Goal: Task Accomplishment & Management: Manage account settings

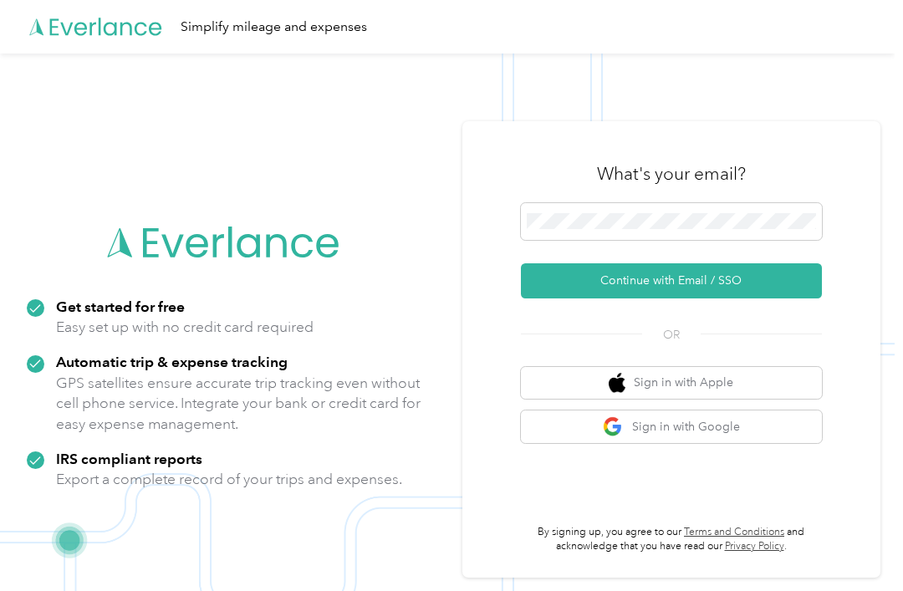
click at [700, 233] on span at bounding box center [671, 221] width 301 height 37
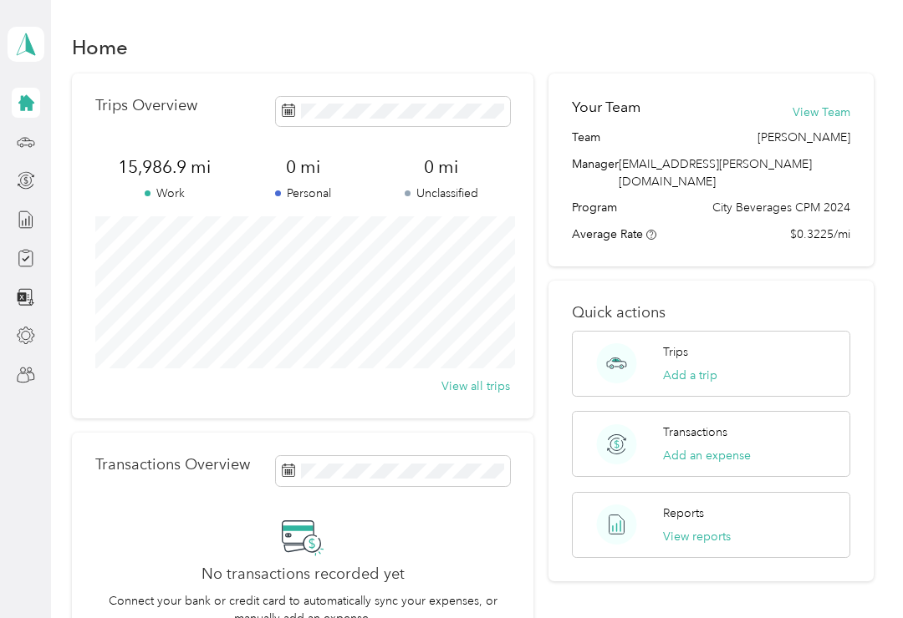
click at [28, 102] on icon at bounding box center [26, 103] width 16 height 16
click at [42, 38] on span at bounding box center [26, 44] width 37 height 35
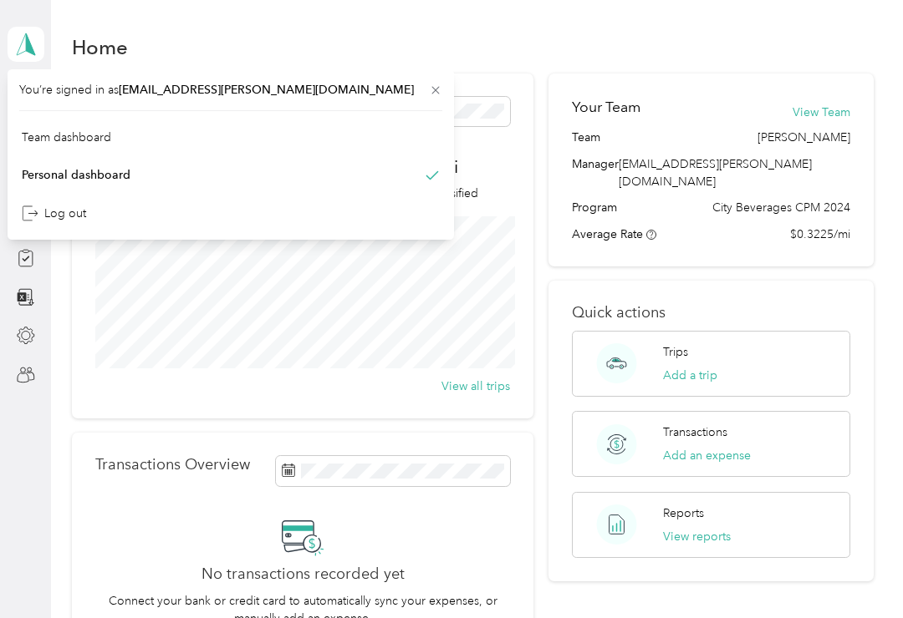
click at [151, 133] on div "Team dashboard" at bounding box center [230, 137] width 423 height 29
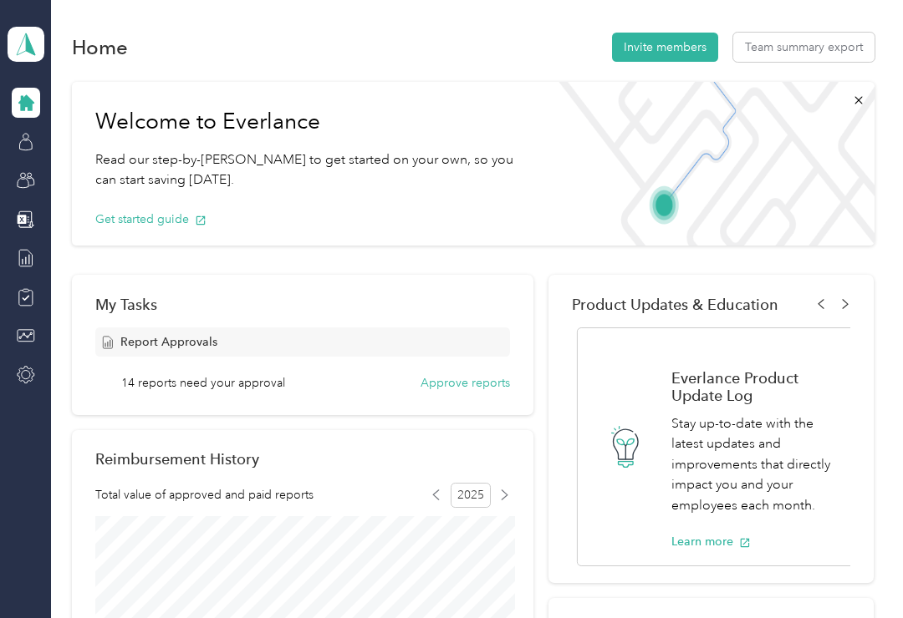
click at [31, 104] on icon at bounding box center [26, 103] width 16 height 16
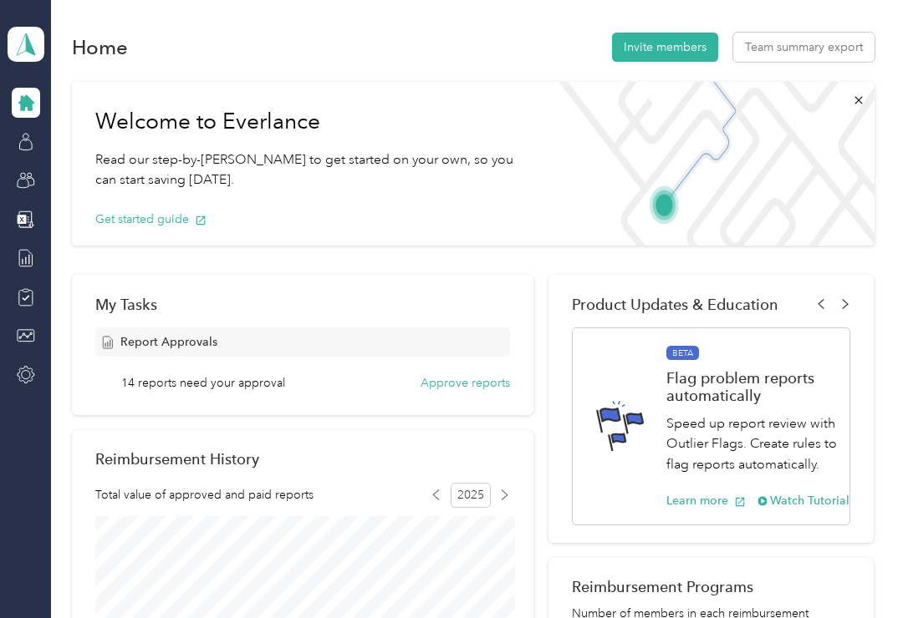
click at [476, 388] on button "Approve reports" at bounding box center [464, 383] width 89 height 18
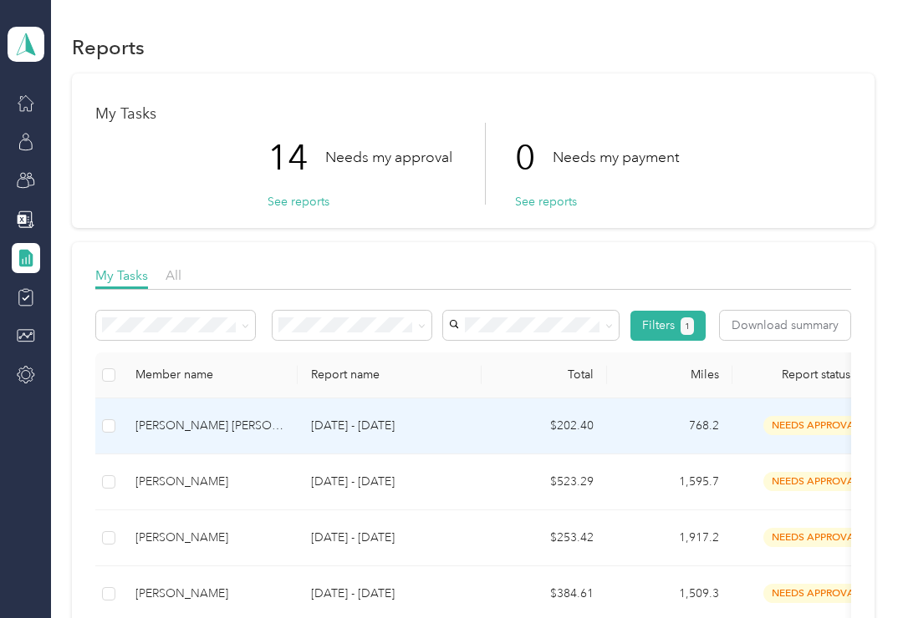
click at [410, 427] on p "[DATE] - [DATE]" at bounding box center [389, 426] width 157 height 18
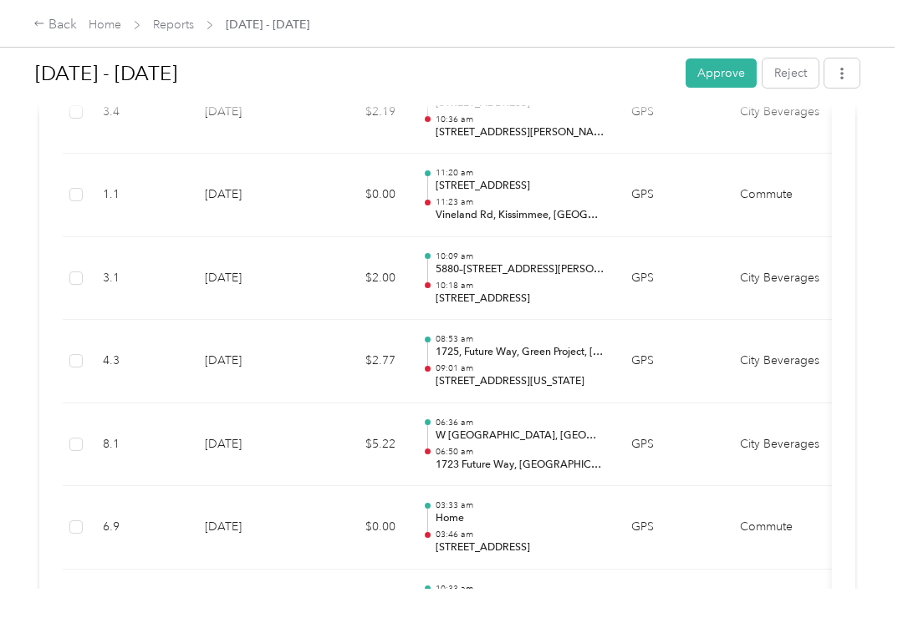
scroll to position [1729, 0]
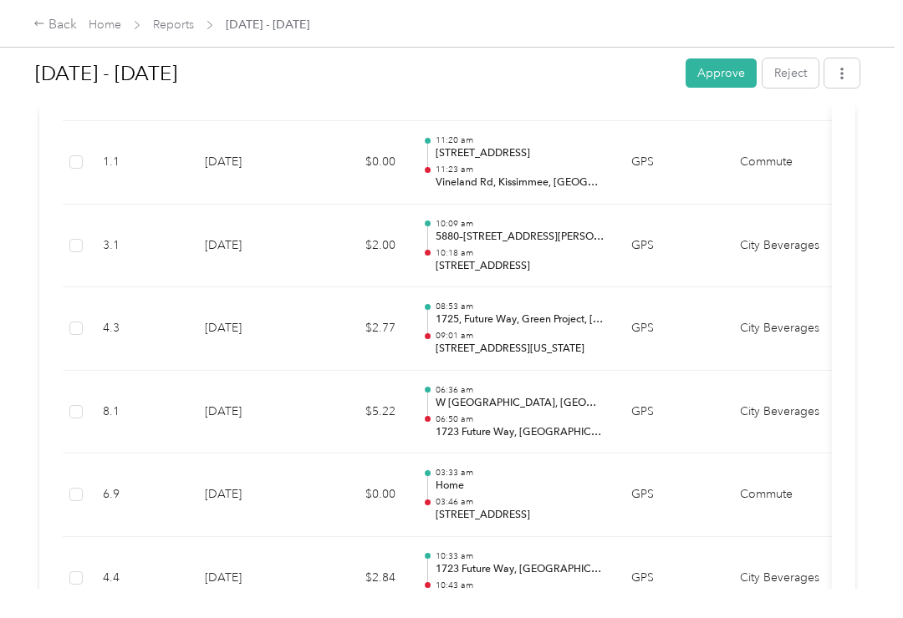
click at [723, 70] on button "Approve" at bounding box center [720, 73] width 71 height 29
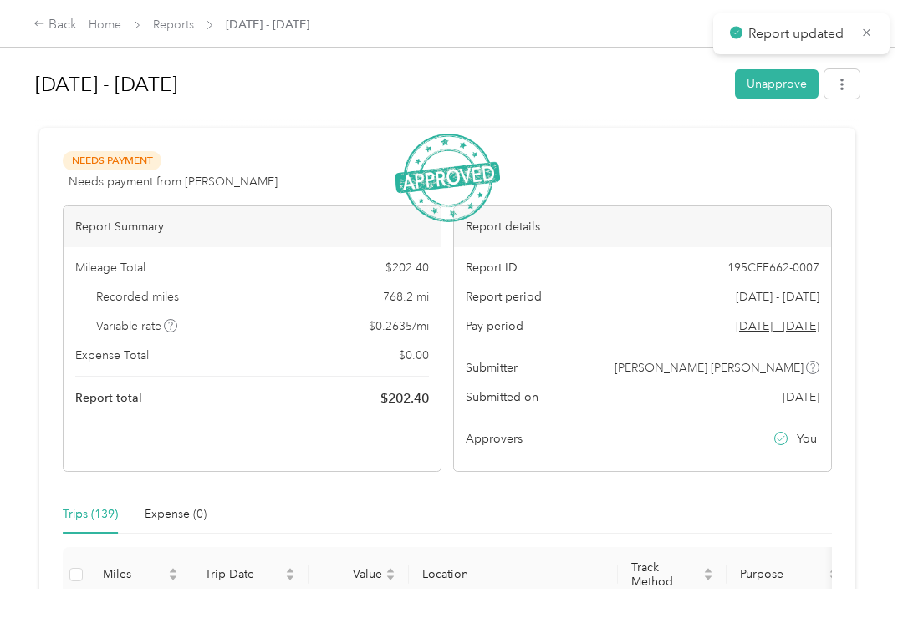
scroll to position [0, 0]
click at [179, 13] on div "Back Home Reports [DATE] - [DATE]" at bounding box center [451, 23] width 903 height 47
click at [178, 31] on link "Reports" at bounding box center [173, 25] width 41 height 14
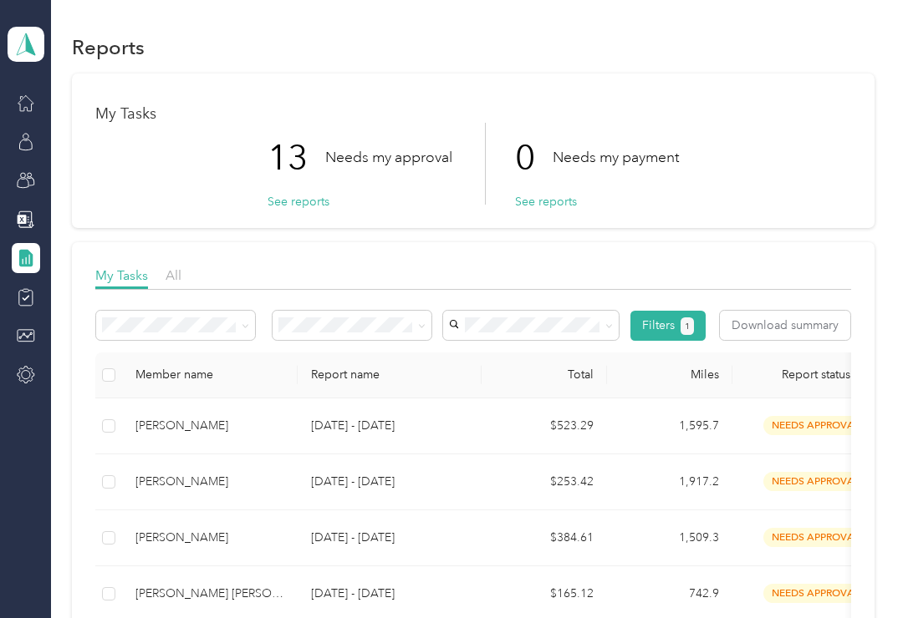
click at [283, 426] on div "[PERSON_NAME]" at bounding box center [209, 426] width 149 height 18
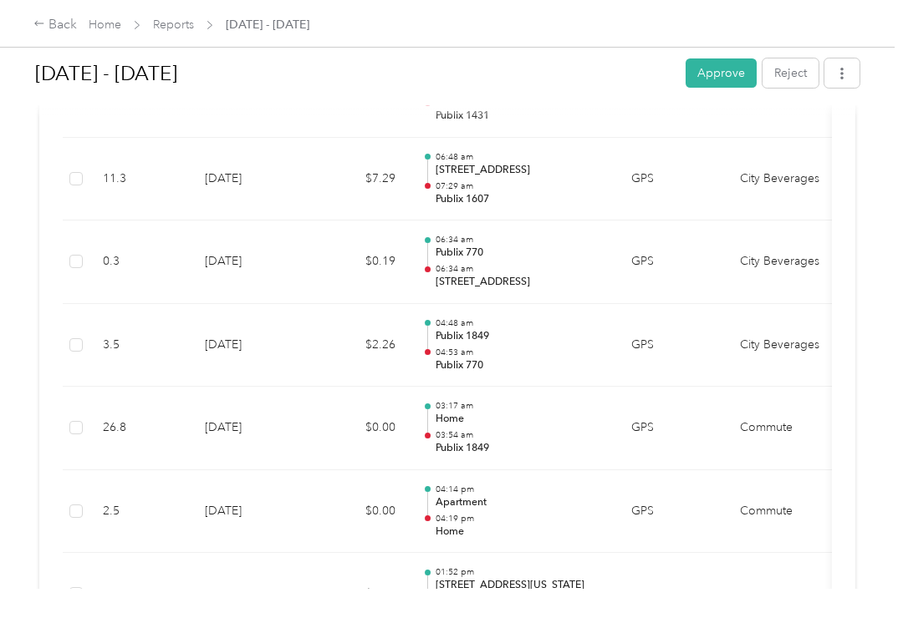
scroll to position [1812, 0]
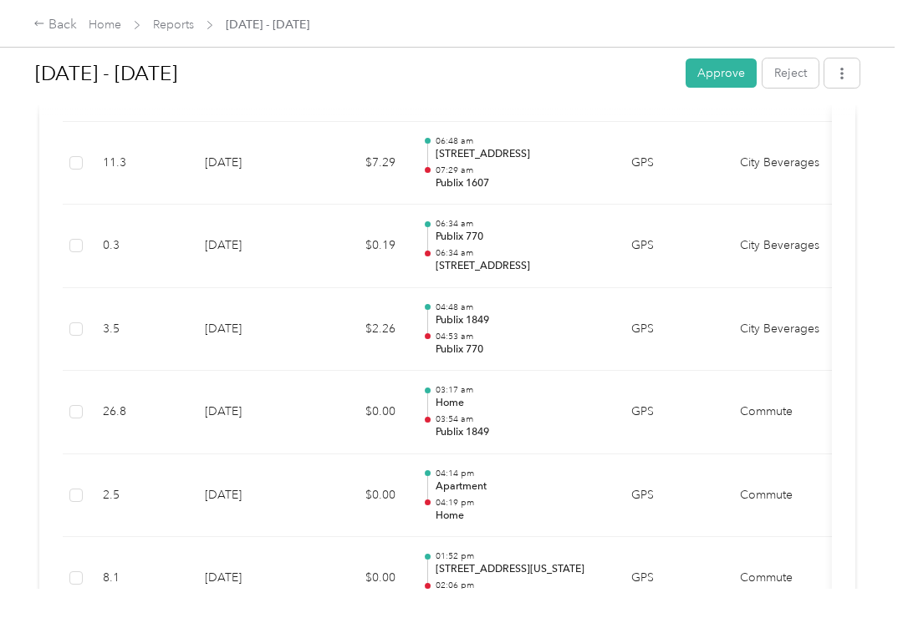
click at [723, 80] on button "Approve" at bounding box center [720, 73] width 71 height 29
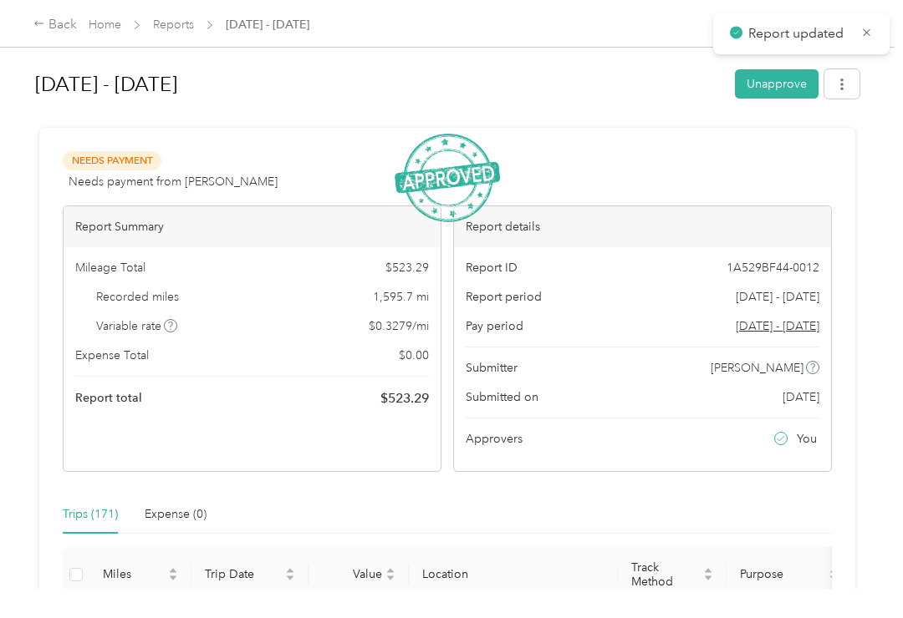
scroll to position [0, 0]
click at [181, 32] on link "Reports" at bounding box center [173, 25] width 41 height 14
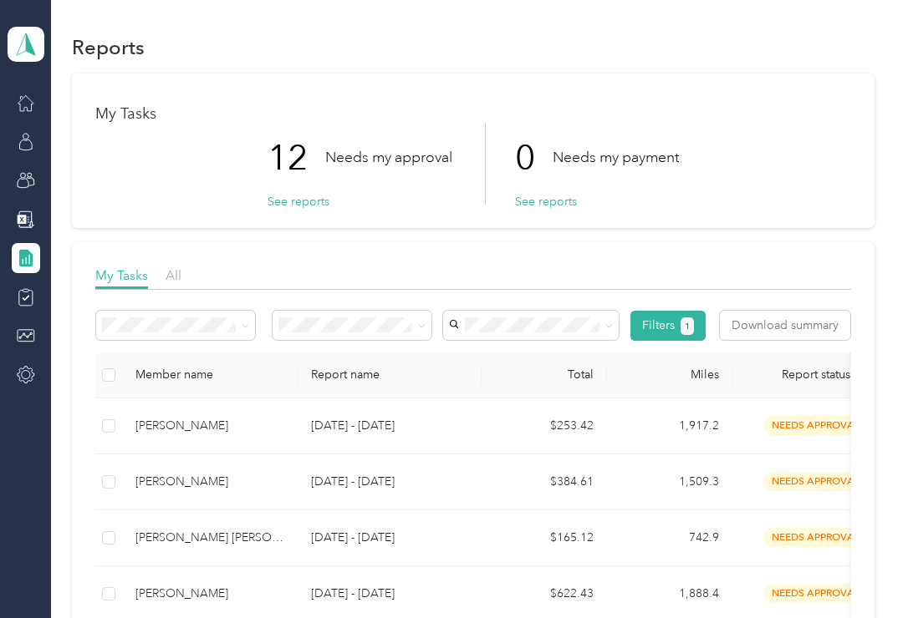
click at [383, 423] on p "[DATE] - [DATE]" at bounding box center [389, 426] width 157 height 18
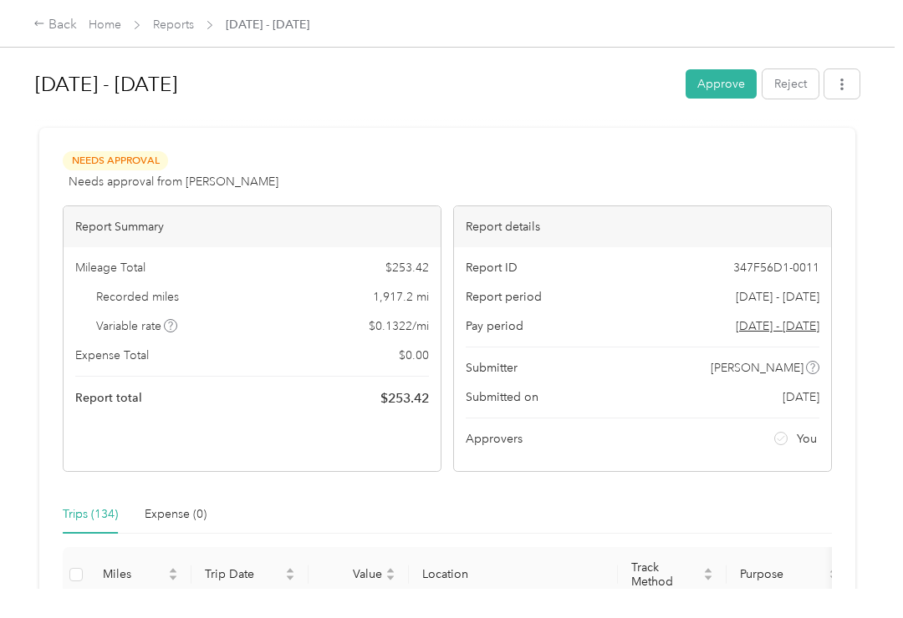
click at [733, 86] on button "Approve" at bounding box center [720, 83] width 71 height 29
click at [181, 32] on link "Reports" at bounding box center [173, 25] width 41 height 14
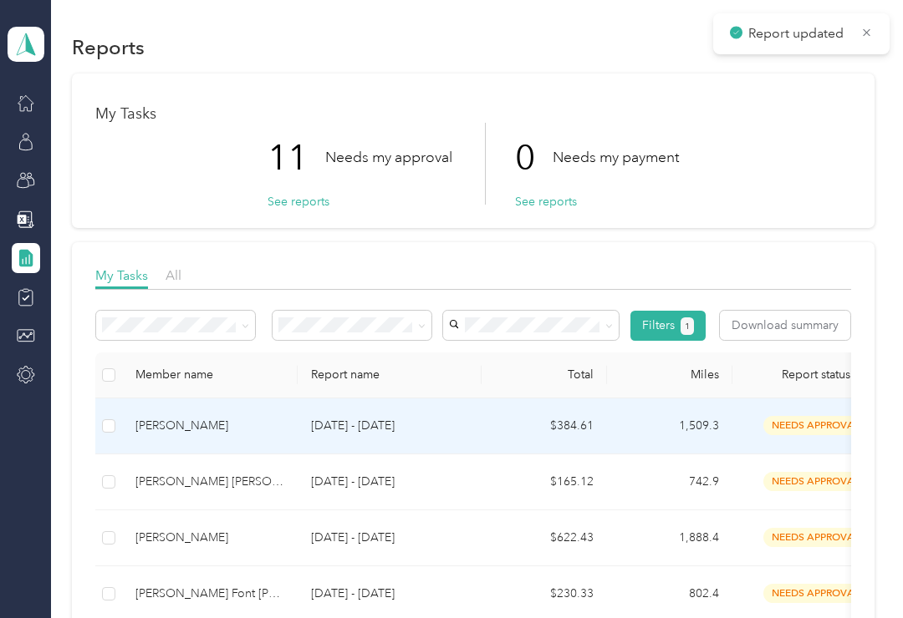
click at [240, 417] on div "[PERSON_NAME]" at bounding box center [209, 426] width 149 height 18
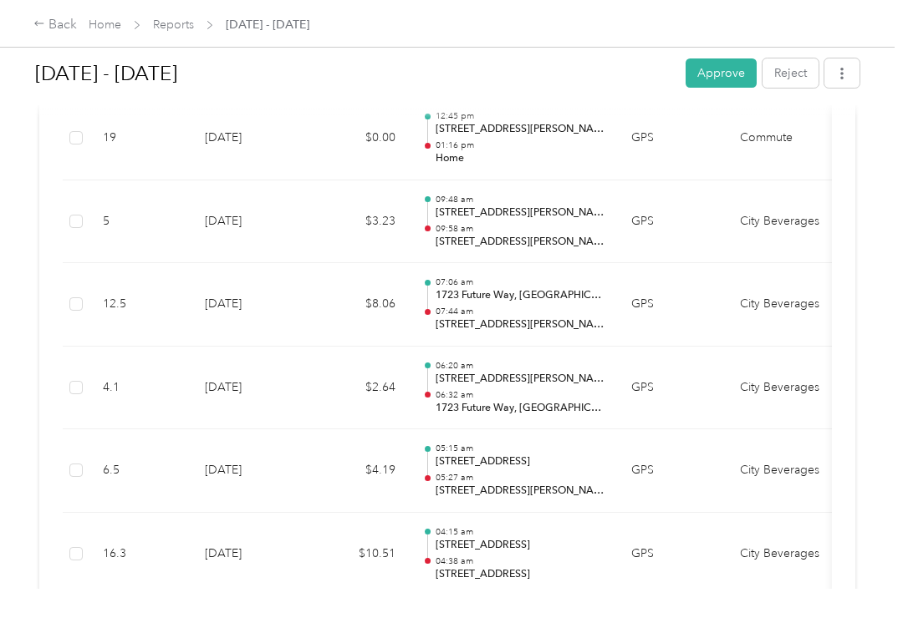
scroll to position [1738, 0]
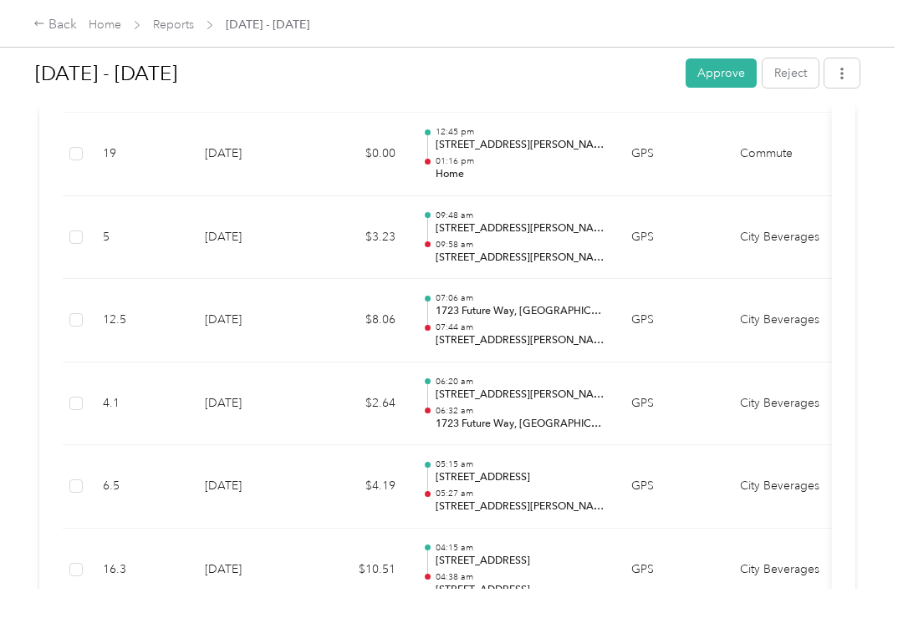
click at [718, 78] on button "Approve" at bounding box center [720, 73] width 71 height 29
click at [170, 18] on link "Reports" at bounding box center [173, 25] width 41 height 14
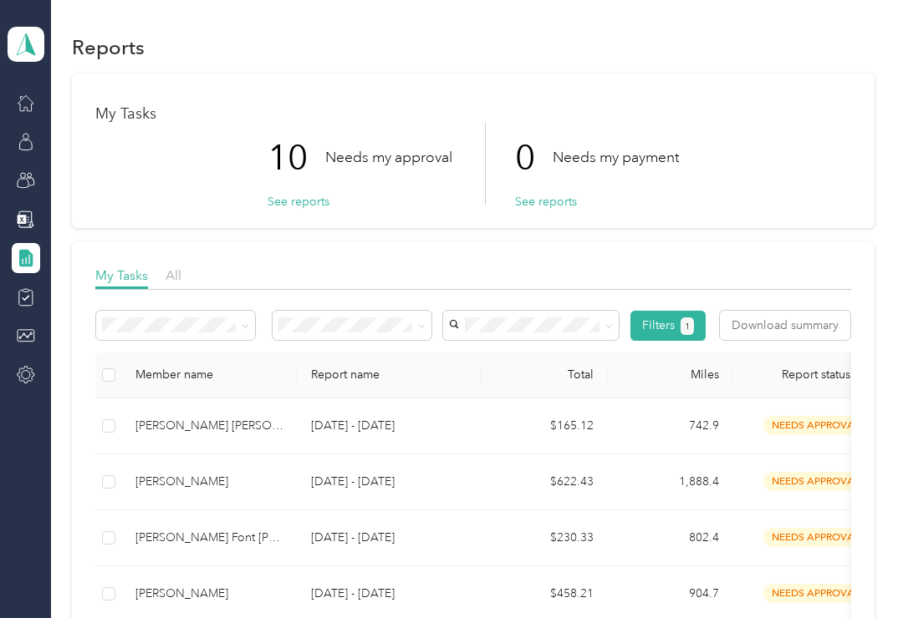
click at [245, 425] on div "[PERSON_NAME] [PERSON_NAME]" at bounding box center [209, 426] width 149 height 18
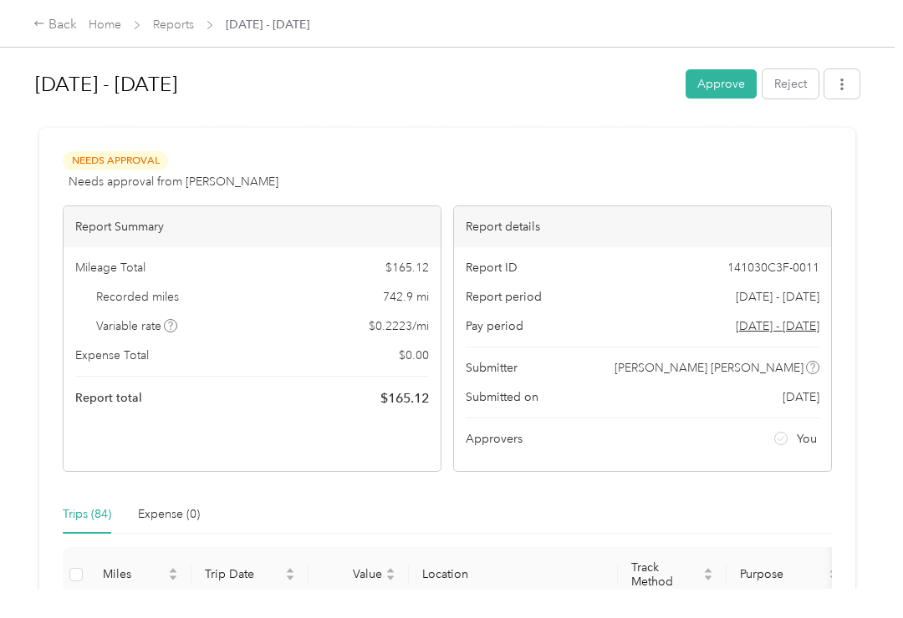
click at [730, 84] on button "Approve" at bounding box center [720, 83] width 71 height 29
click at [182, 31] on link "Reports" at bounding box center [173, 25] width 41 height 14
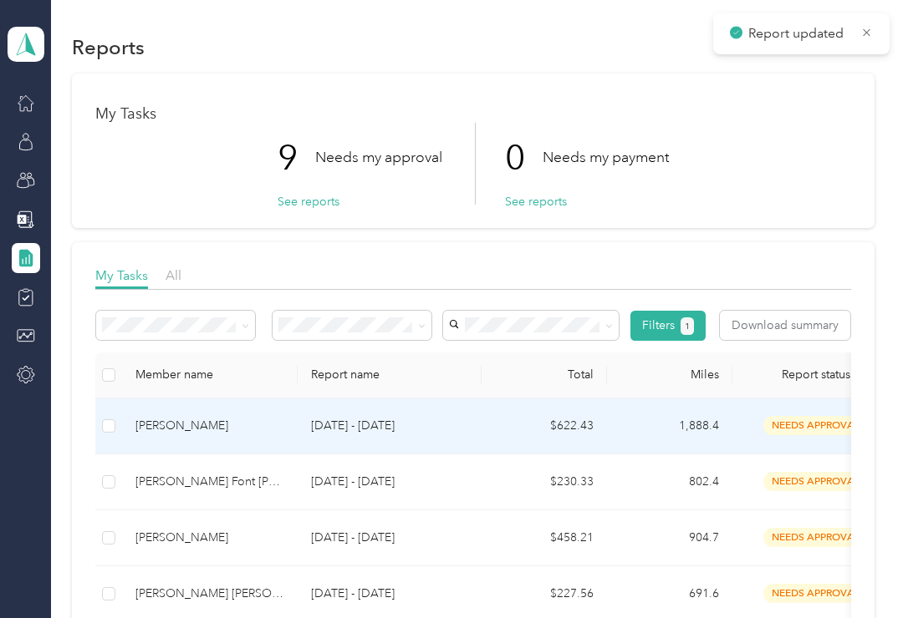
click at [229, 429] on div "[PERSON_NAME]" at bounding box center [209, 426] width 149 height 18
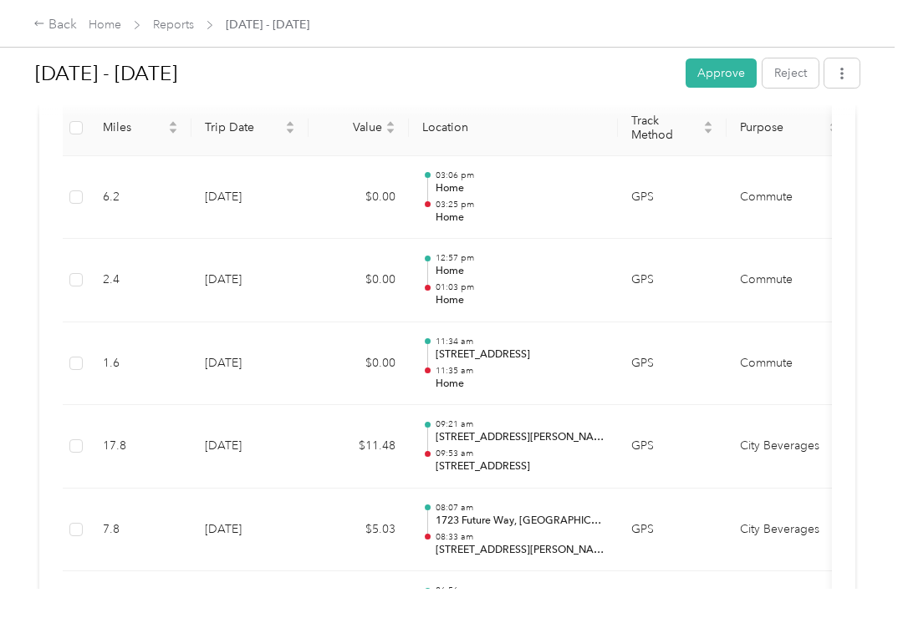
scroll to position [442, 0]
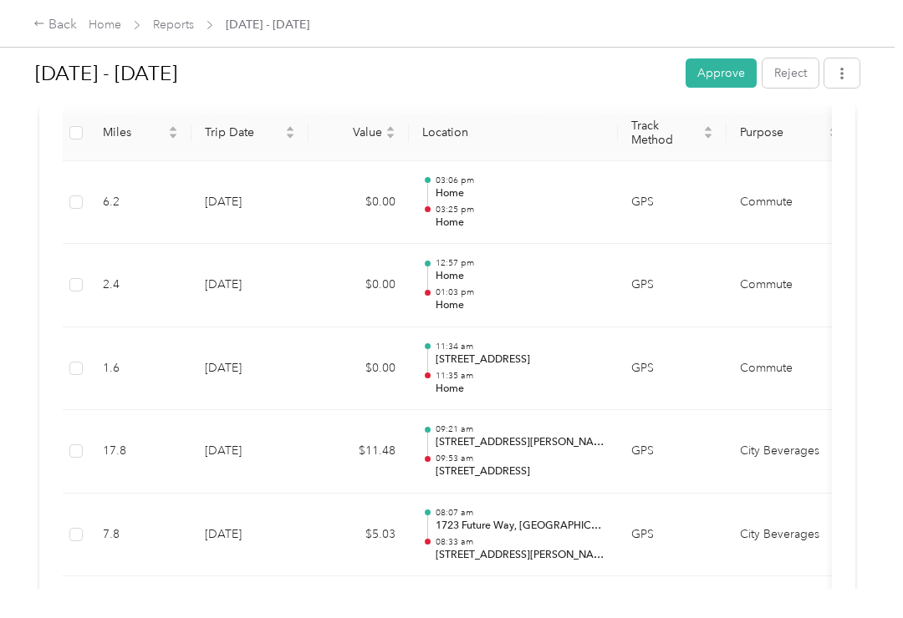
click at [729, 76] on button "Approve" at bounding box center [720, 73] width 71 height 29
click at [165, 18] on link "Reports" at bounding box center [173, 25] width 41 height 14
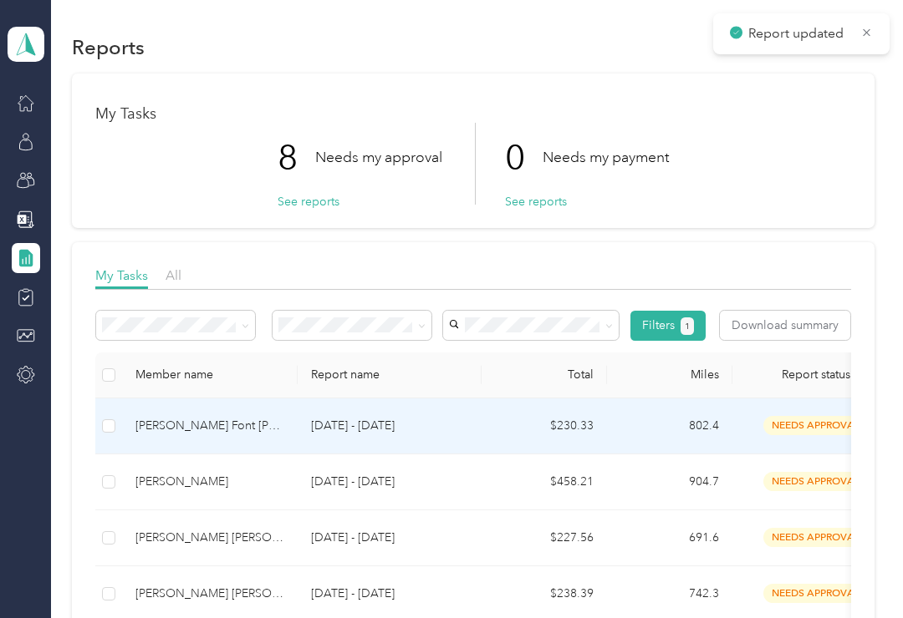
click at [264, 421] on div "[PERSON_NAME] Font [PERSON_NAME]" at bounding box center [209, 426] width 149 height 18
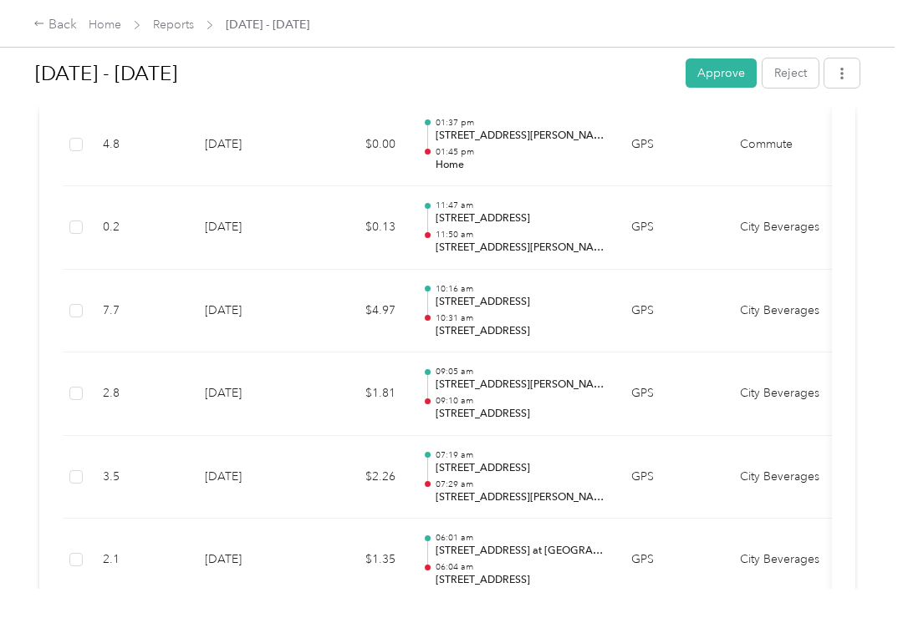
scroll to position [500, 0]
click at [738, 70] on button "Approve" at bounding box center [720, 73] width 71 height 29
click at [176, 20] on link "Reports" at bounding box center [173, 25] width 41 height 14
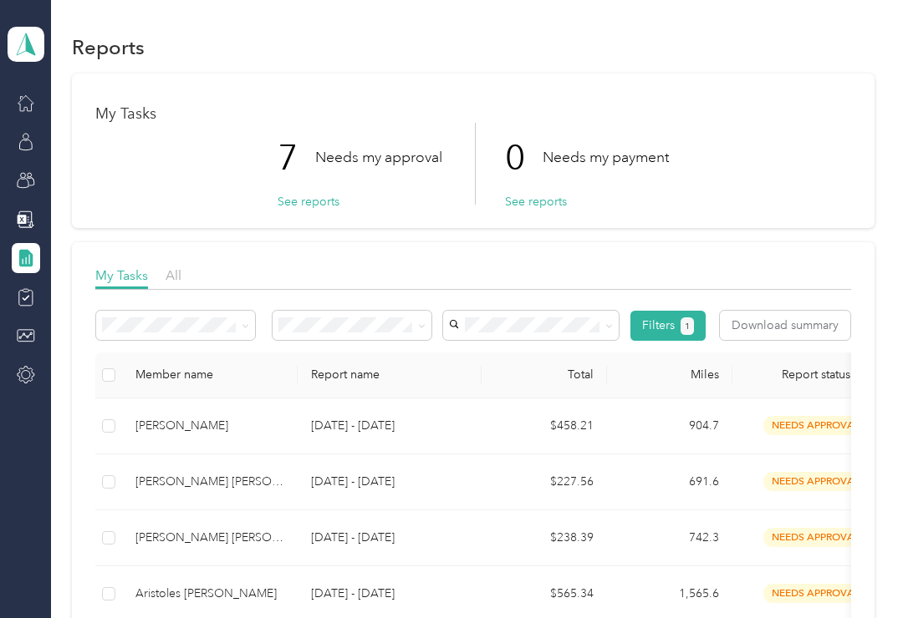
click at [345, 440] on td "[DATE] - [DATE]" at bounding box center [390, 427] width 184 height 56
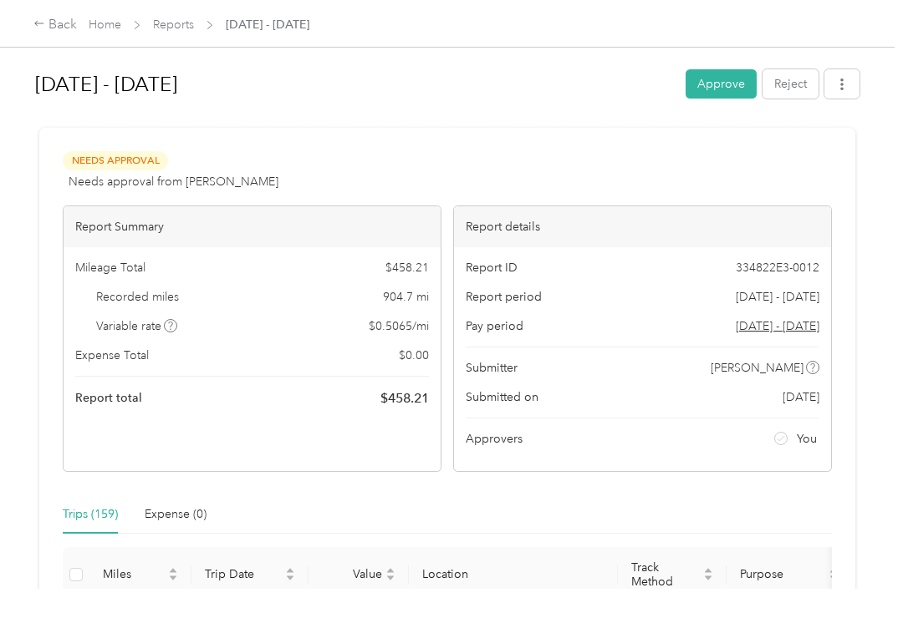
click at [734, 84] on button "Approve" at bounding box center [720, 83] width 71 height 29
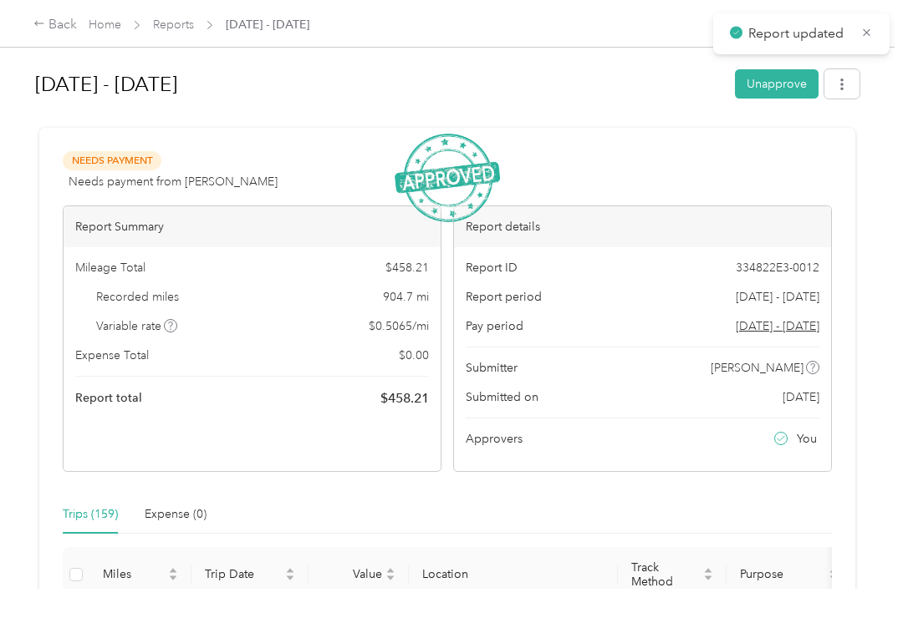
click at [182, 32] on link "Reports" at bounding box center [173, 25] width 41 height 14
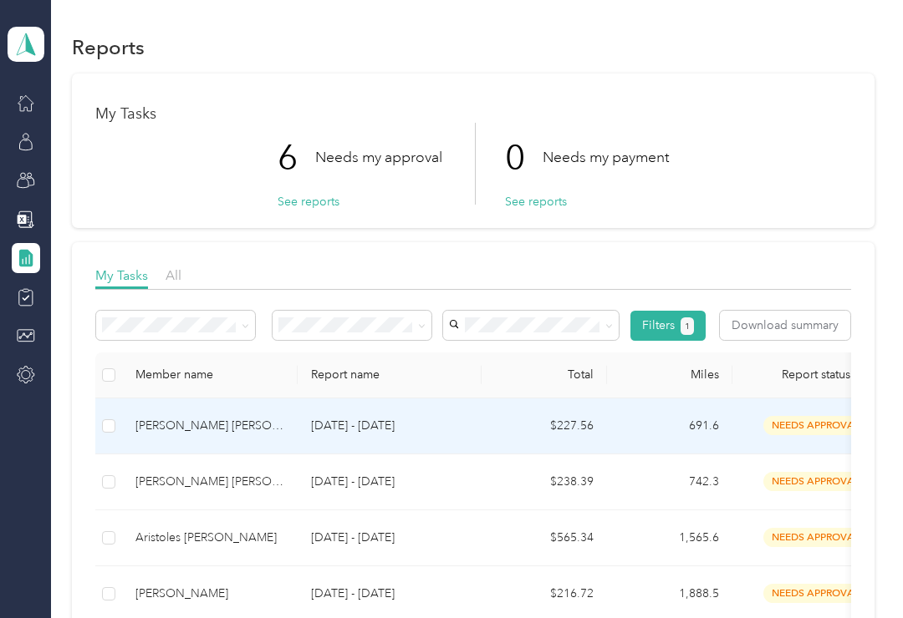
click at [378, 433] on p "[DATE] - [DATE]" at bounding box center [389, 426] width 157 height 18
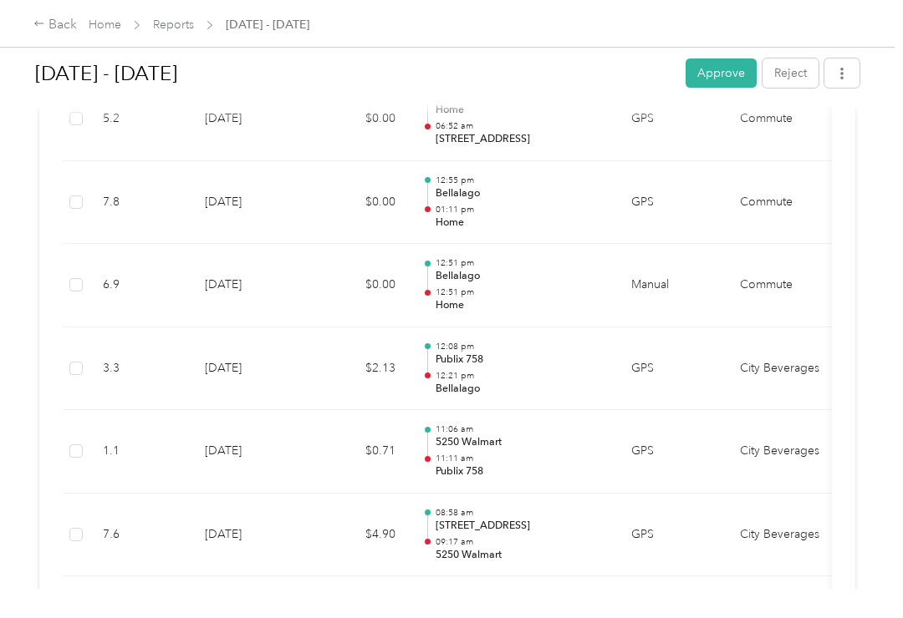
scroll to position [934, 0]
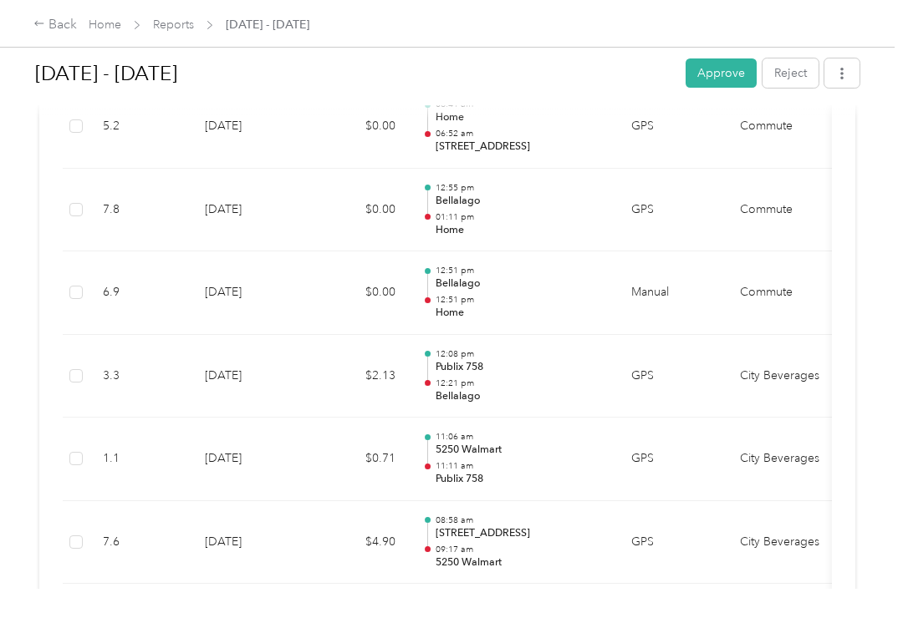
click at [741, 75] on button "Approve" at bounding box center [720, 73] width 71 height 29
click at [183, 27] on link "Reports" at bounding box center [173, 25] width 41 height 14
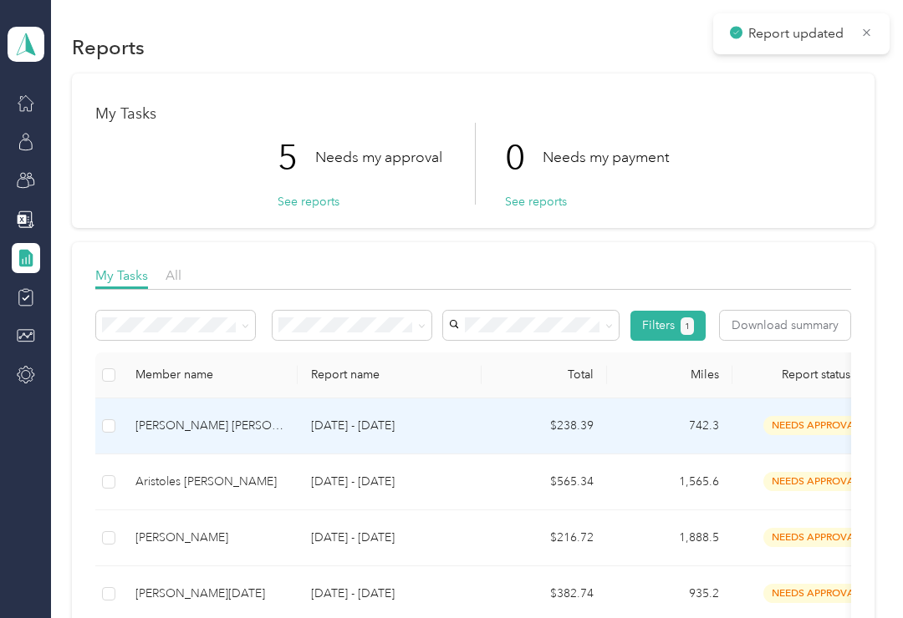
click at [251, 429] on div "[PERSON_NAME] [PERSON_NAME]" at bounding box center [209, 426] width 149 height 18
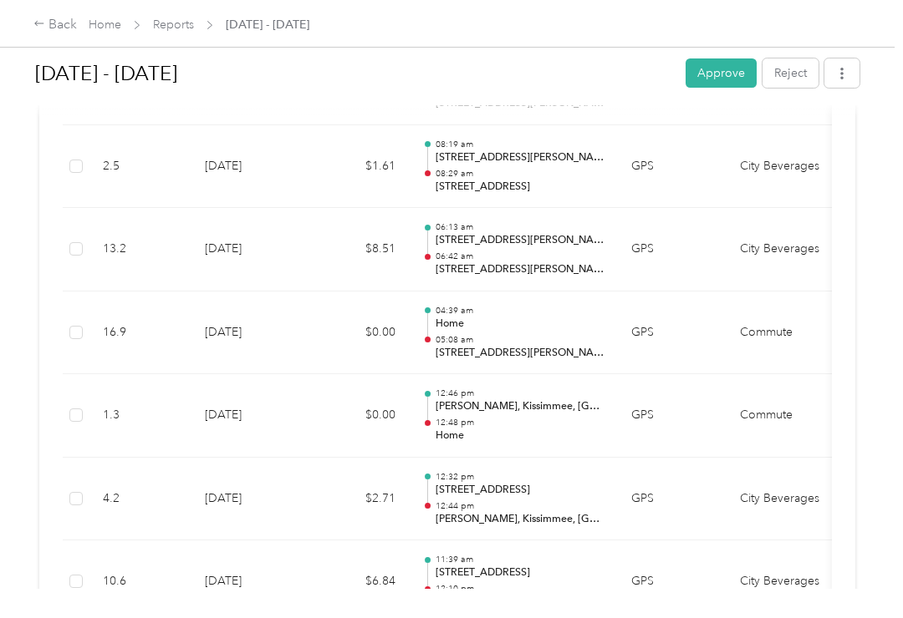
scroll to position [1005, 0]
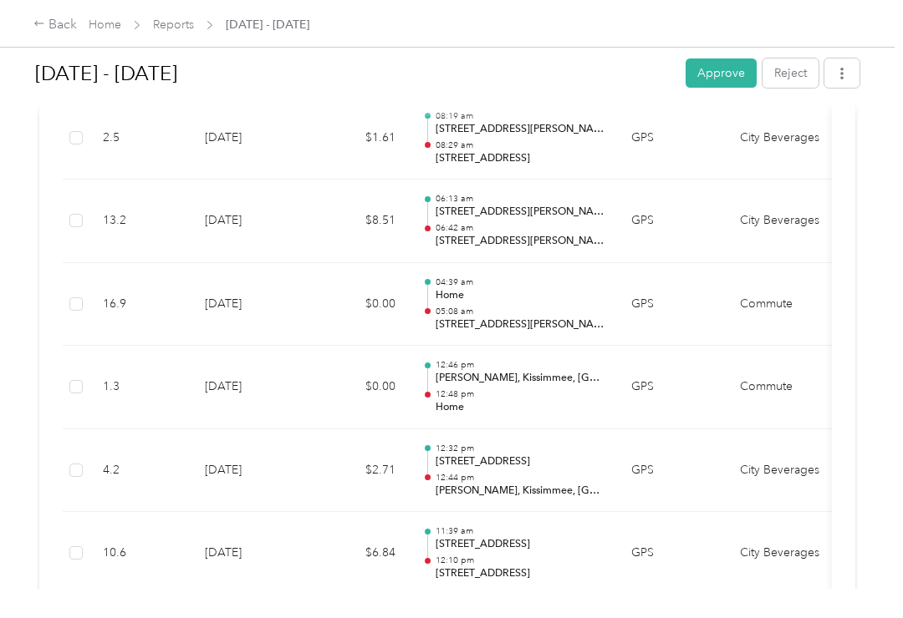
click at [733, 78] on button "Approve" at bounding box center [720, 73] width 71 height 29
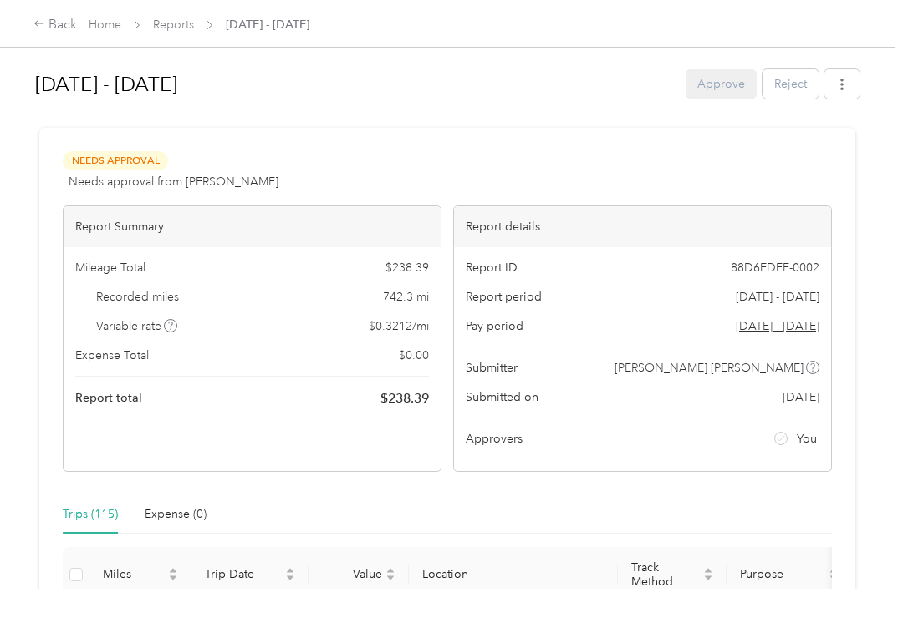
scroll to position [0, 0]
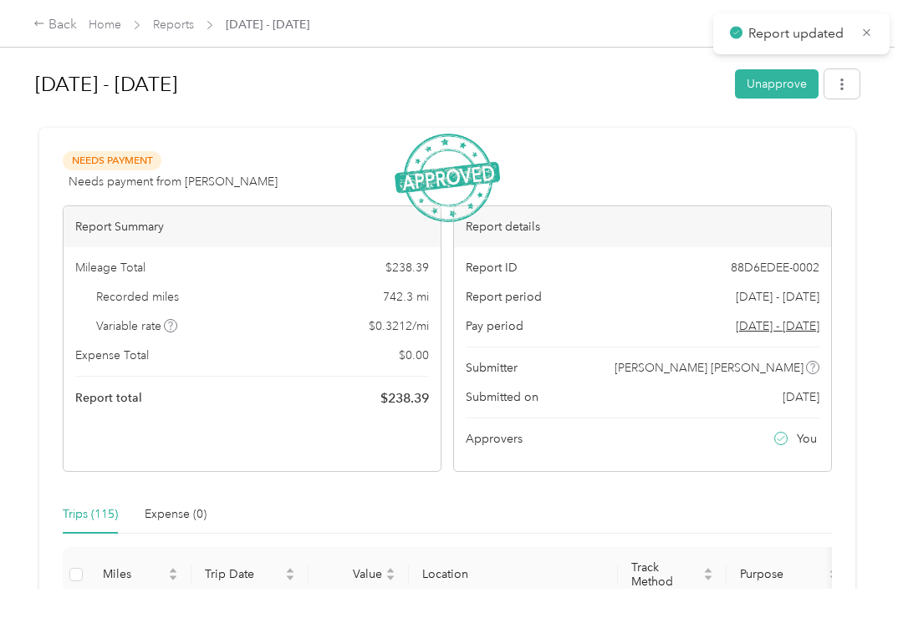
click at [179, 24] on link "Reports" at bounding box center [173, 25] width 41 height 14
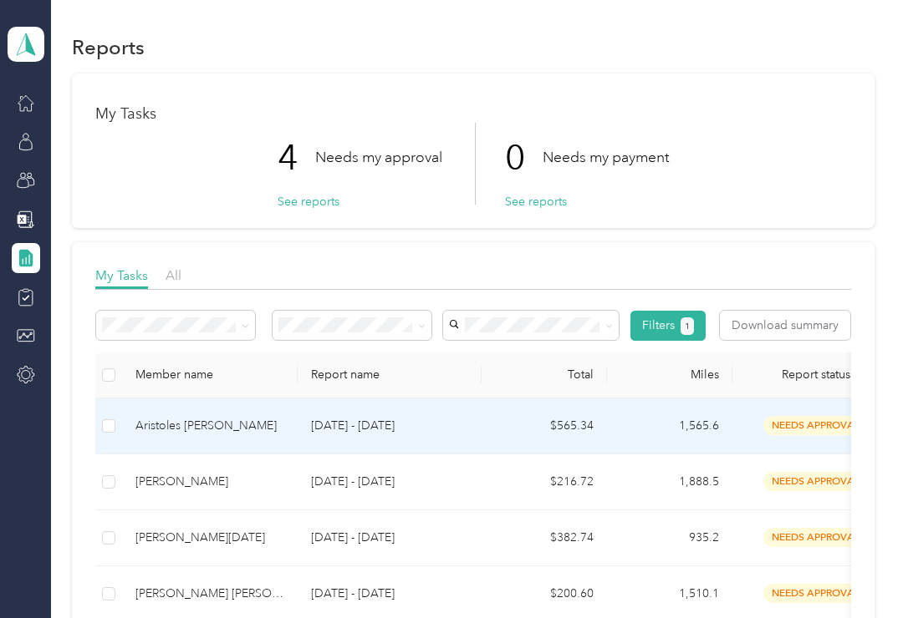
click at [240, 423] on div "Aristoles [PERSON_NAME]" at bounding box center [209, 426] width 149 height 18
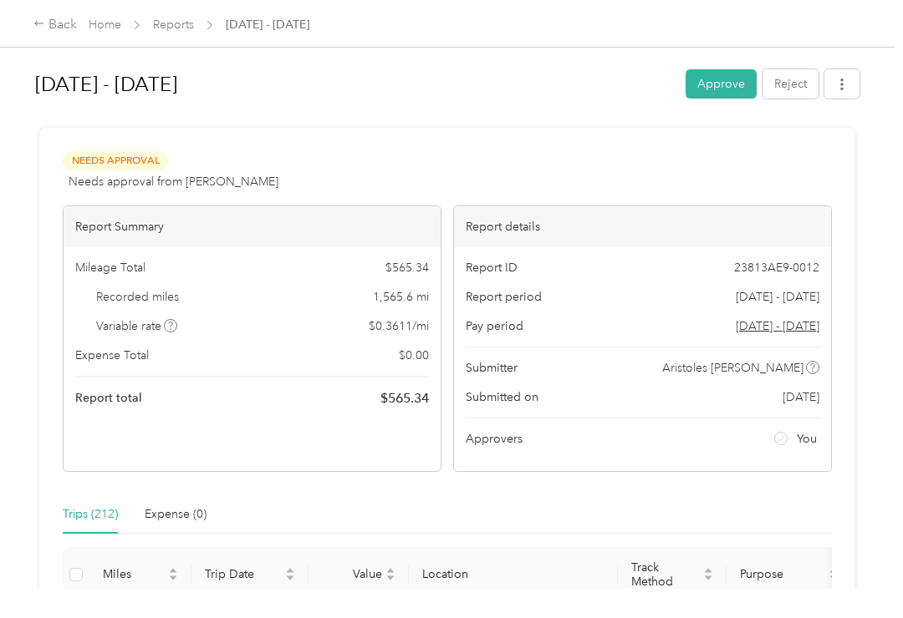
click at [727, 84] on button "Approve" at bounding box center [720, 83] width 71 height 29
click at [172, 28] on link "Reports" at bounding box center [173, 25] width 41 height 14
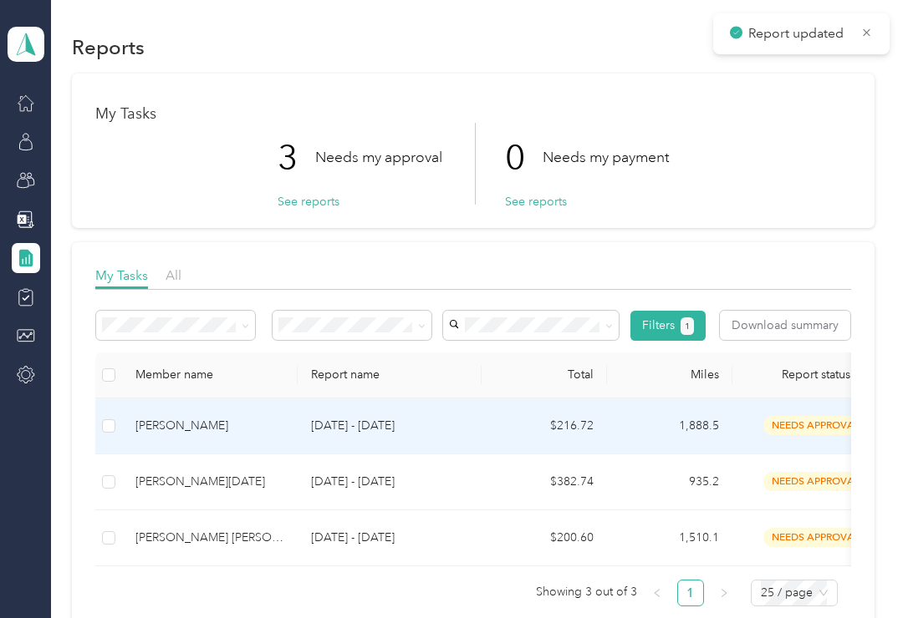
click at [376, 431] on p "[DATE] - [DATE]" at bounding box center [389, 426] width 157 height 18
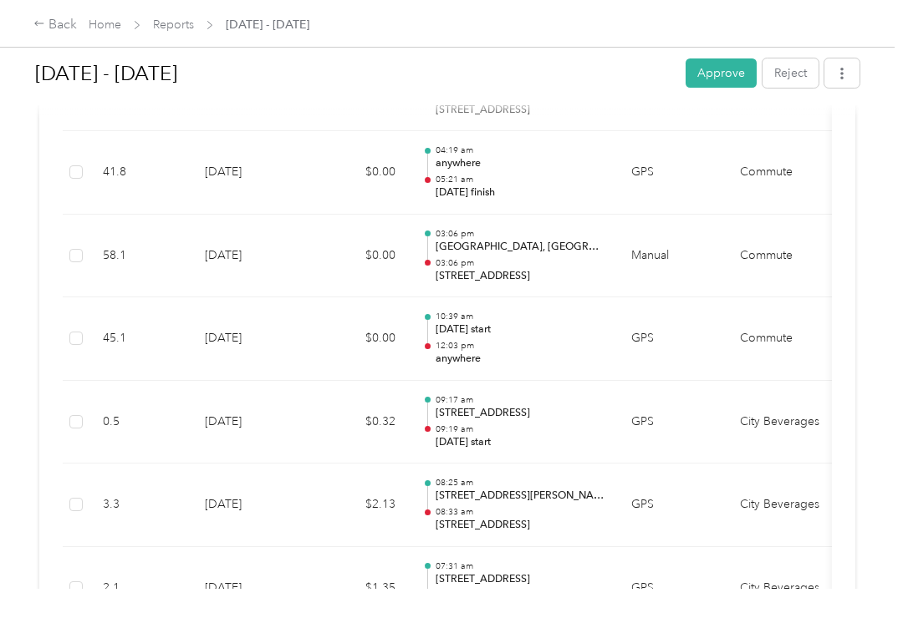
scroll to position [892, 0]
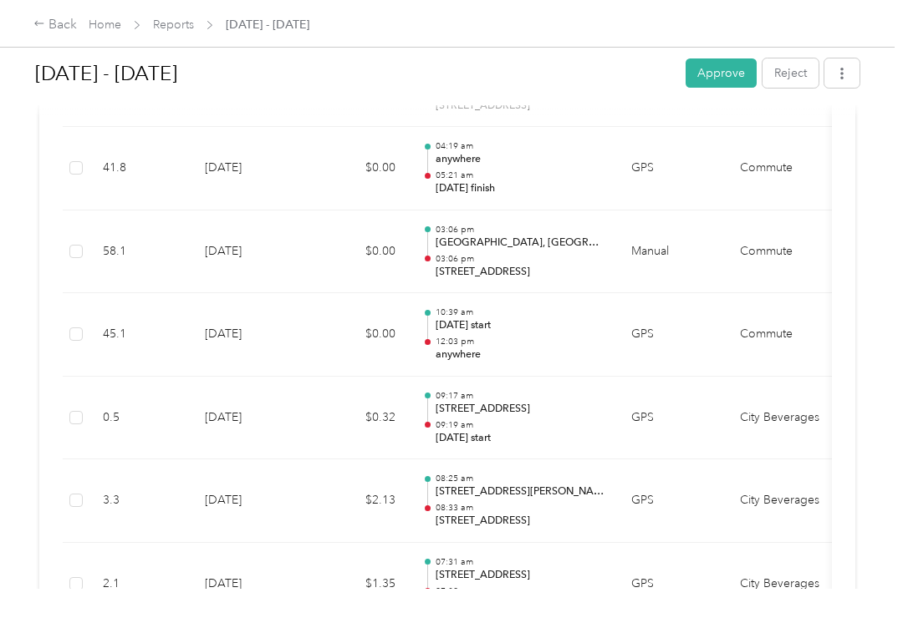
click at [742, 71] on button "Approve" at bounding box center [720, 73] width 71 height 29
click at [175, 21] on link "Reports" at bounding box center [173, 25] width 41 height 14
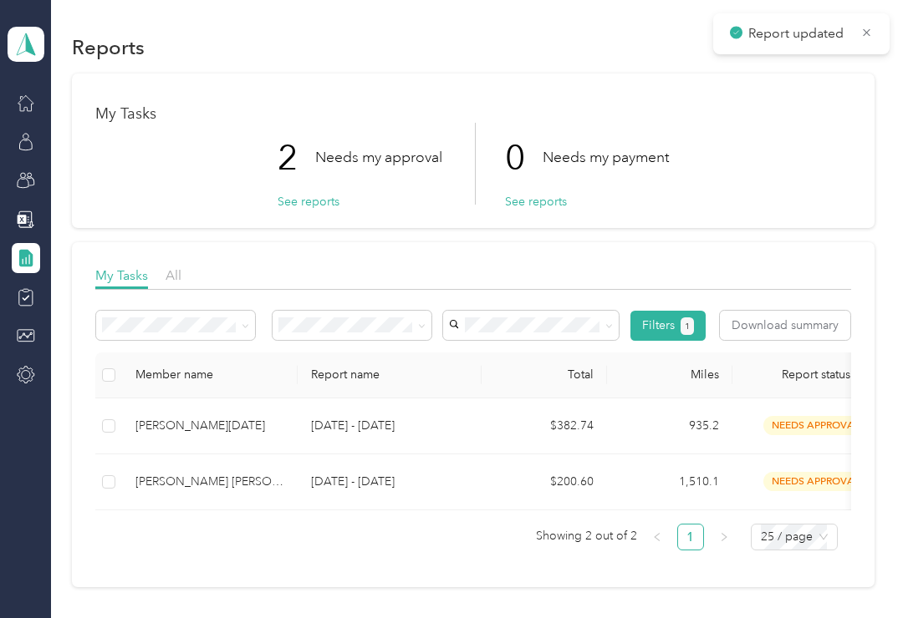
click at [260, 426] on div "[PERSON_NAME][DATE]" at bounding box center [209, 426] width 149 height 18
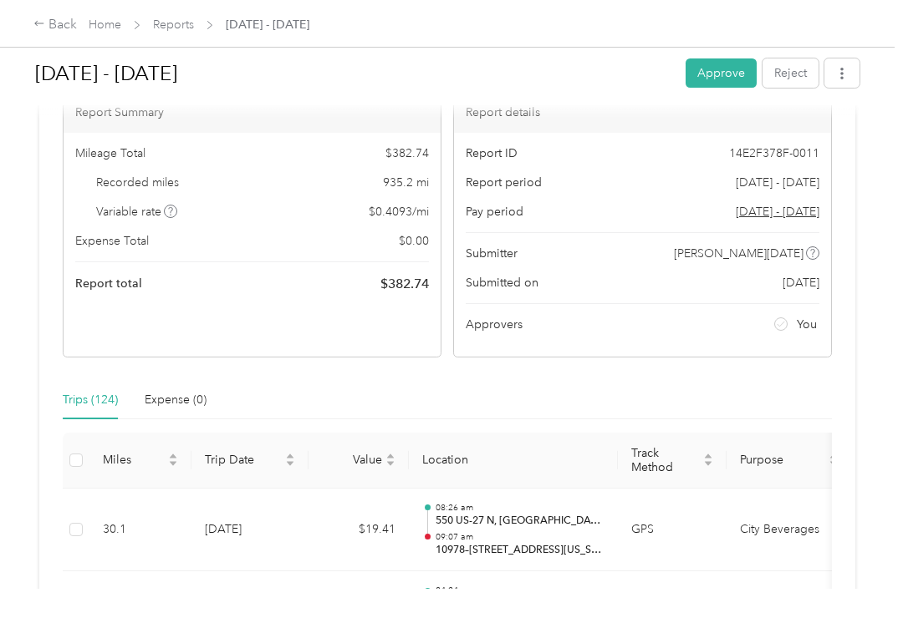
scroll to position [114, 0]
click at [735, 73] on button "Approve" at bounding box center [720, 73] width 71 height 29
click at [183, 22] on link "Reports" at bounding box center [173, 25] width 41 height 14
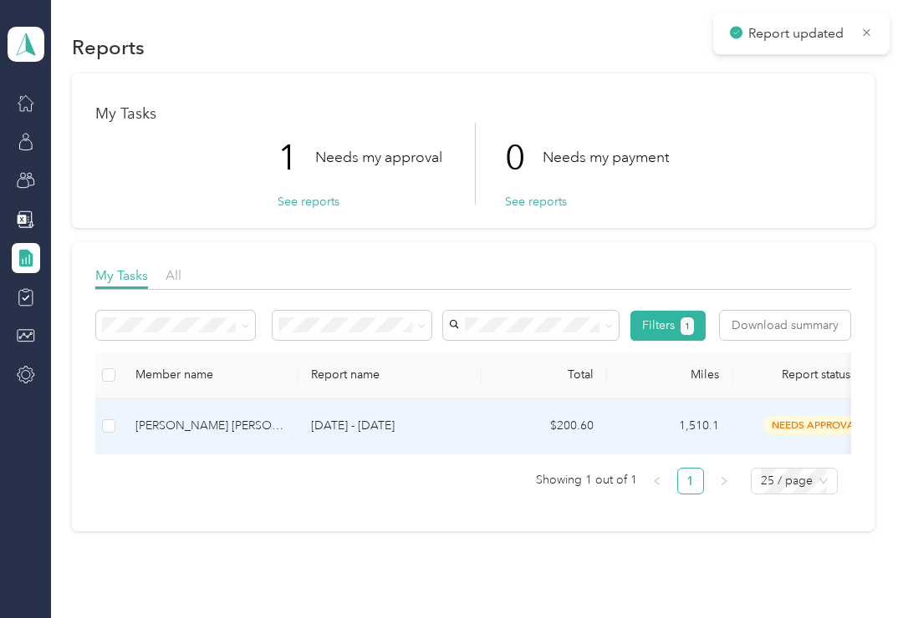
click at [406, 425] on p "[DATE] - [DATE]" at bounding box center [389, 426] width 157 height 18
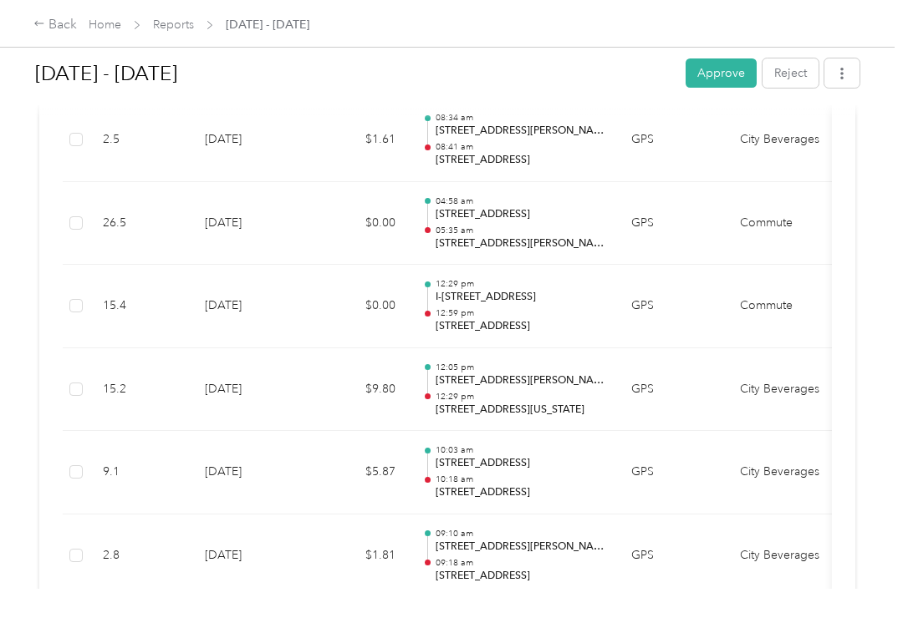
scroll to position [608, 0]
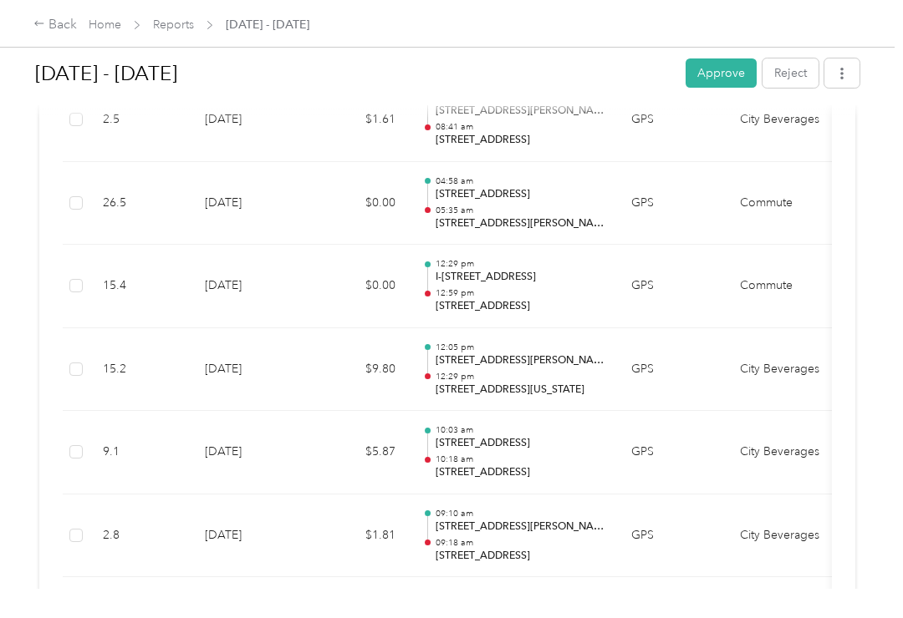
click at [735, 64] on button "Approve" at bounding box center [720, 73] width 71 height 29
click at [174, 27] on link "Reports" at bounding box center [173, 25] width 41 height 14
